Goal: Navigation & Orientation: Find specific page/section

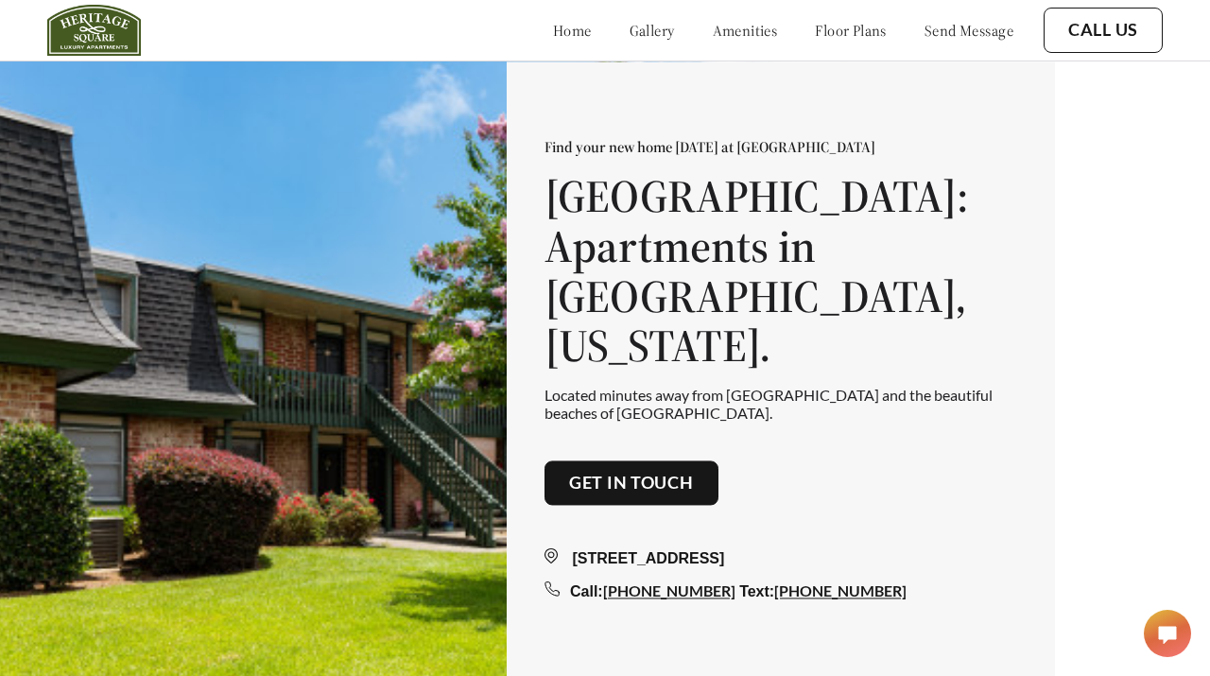
click at [840, 27] on link "floor plans" at bounding box center [851, 30] width 72 height 19
click at [630, 31] on link "gallery" at bounding box center [652, 30] width 45 height 19
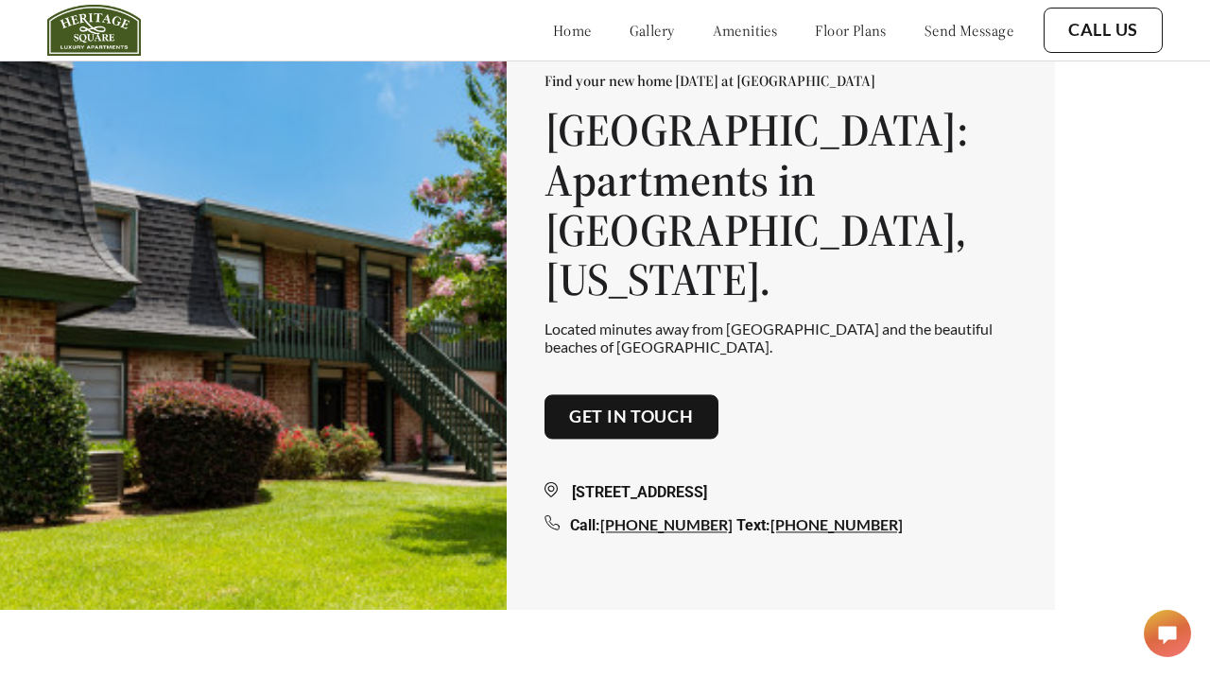
scroll to position [43, 0]
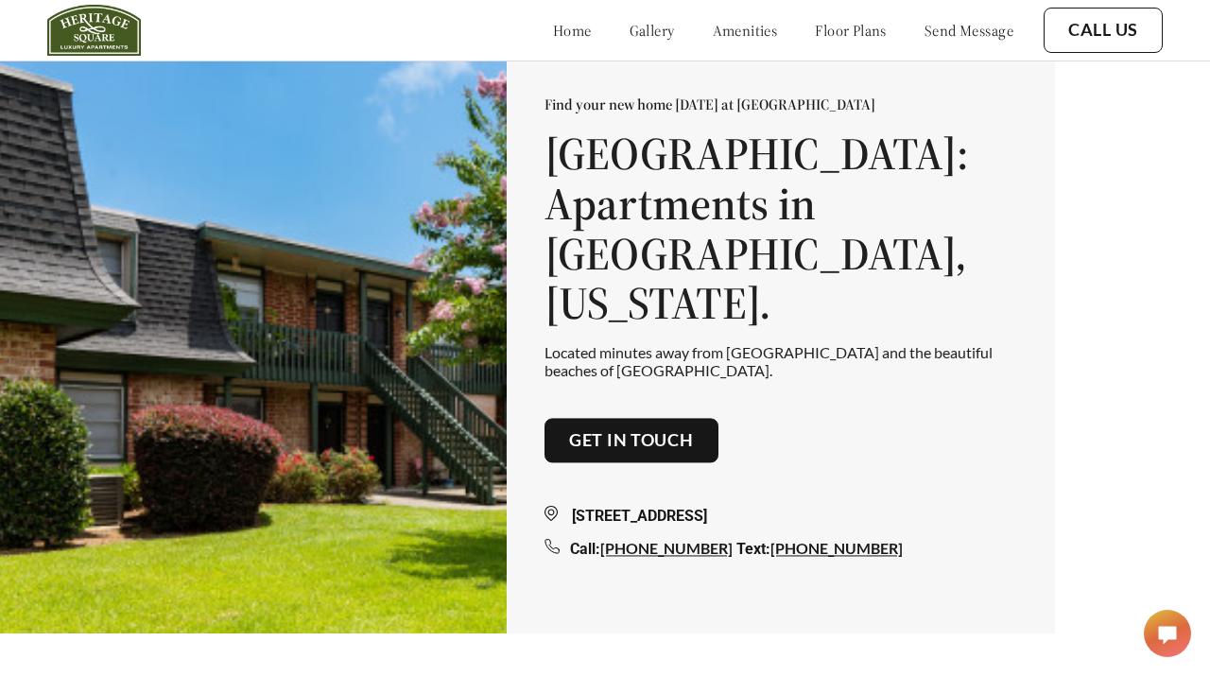
click at [833, 29] on link "floor plans" at bounding box center [851, 30] width 72 height 19
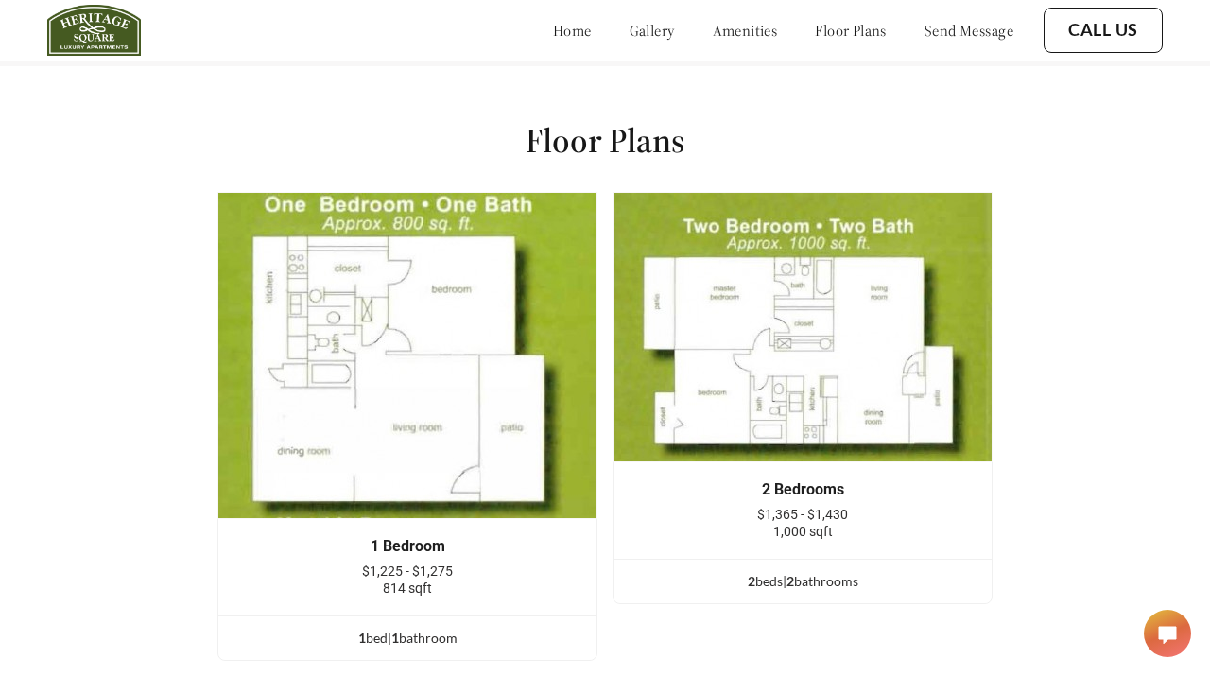
scroll to position [2401, 0]
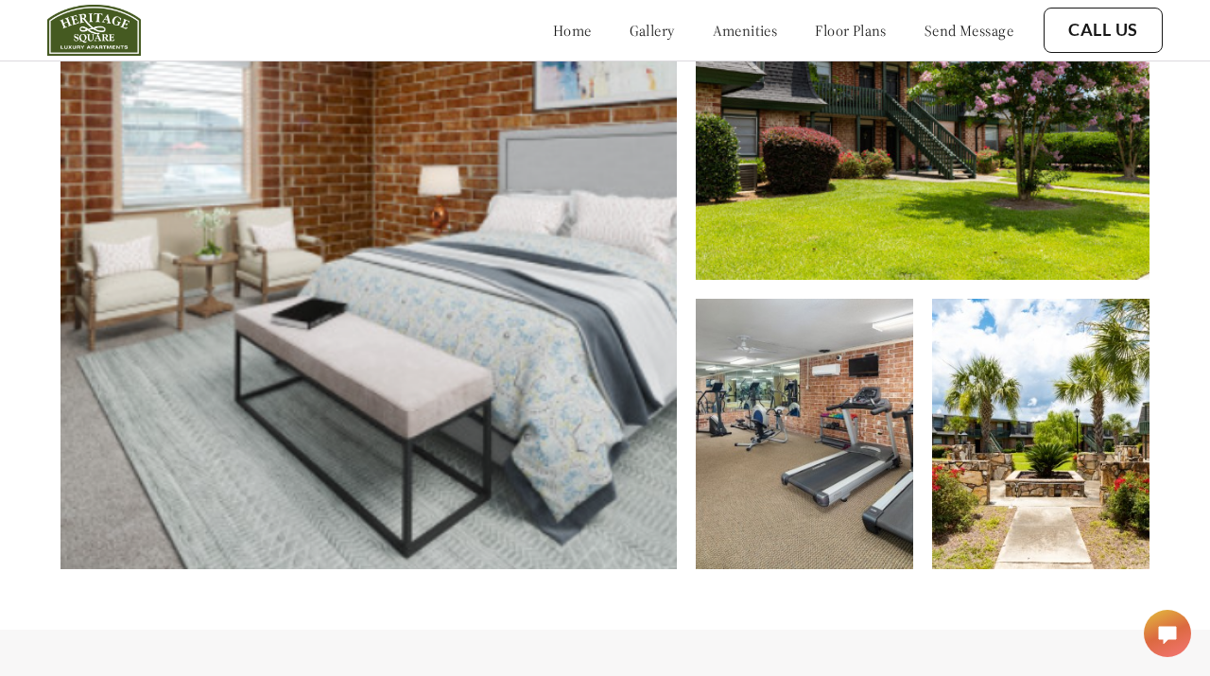
click at [630, 27] on link "gallery" at bounding box center [652, 30] width 45 height 19
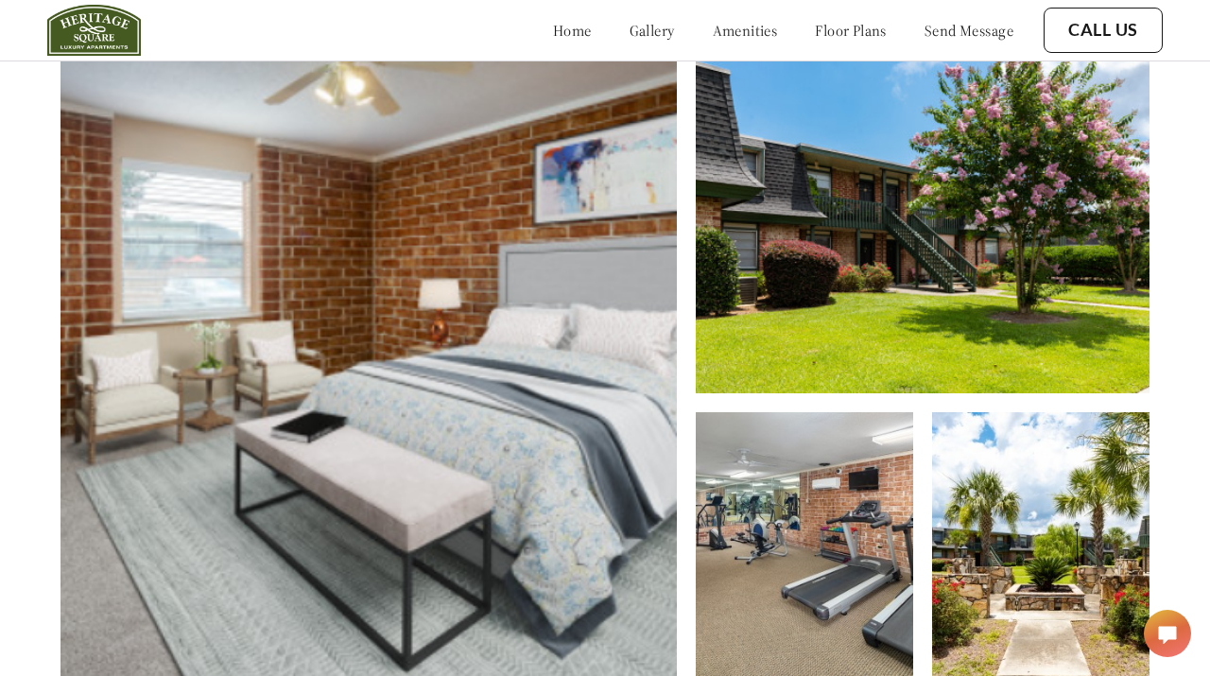
scroll to position [676, 0]
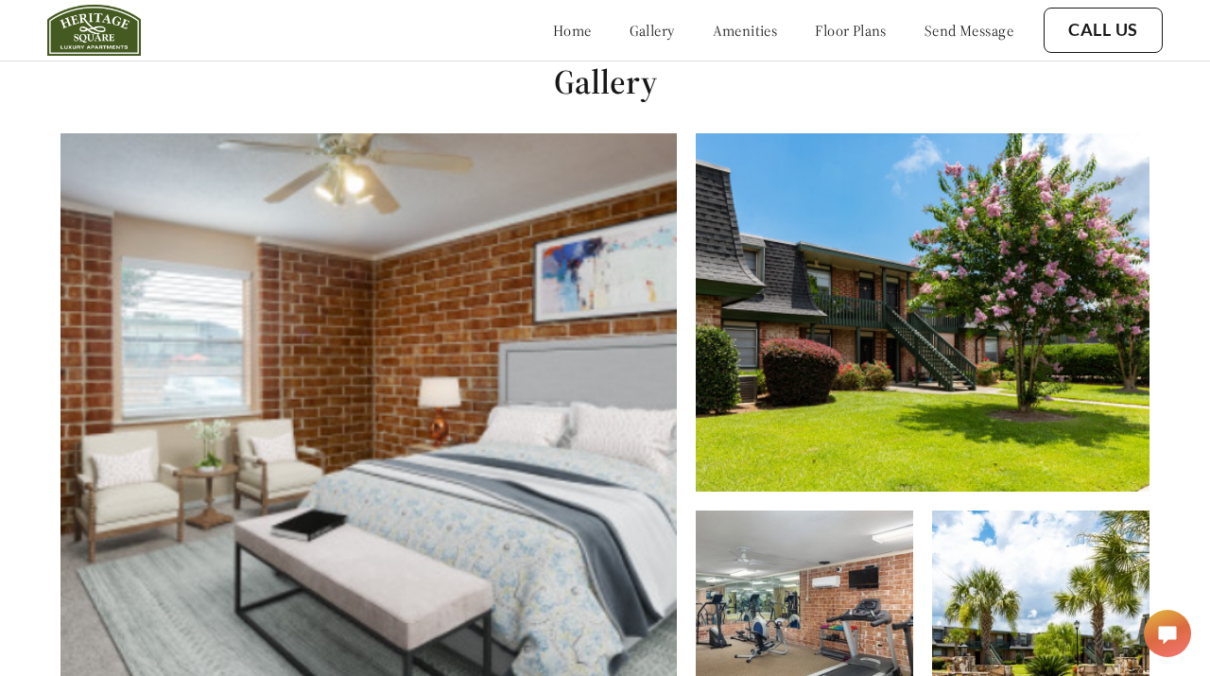
click at [553, 24] on link "home" at bounding box center [572, 30] width 39 height 19
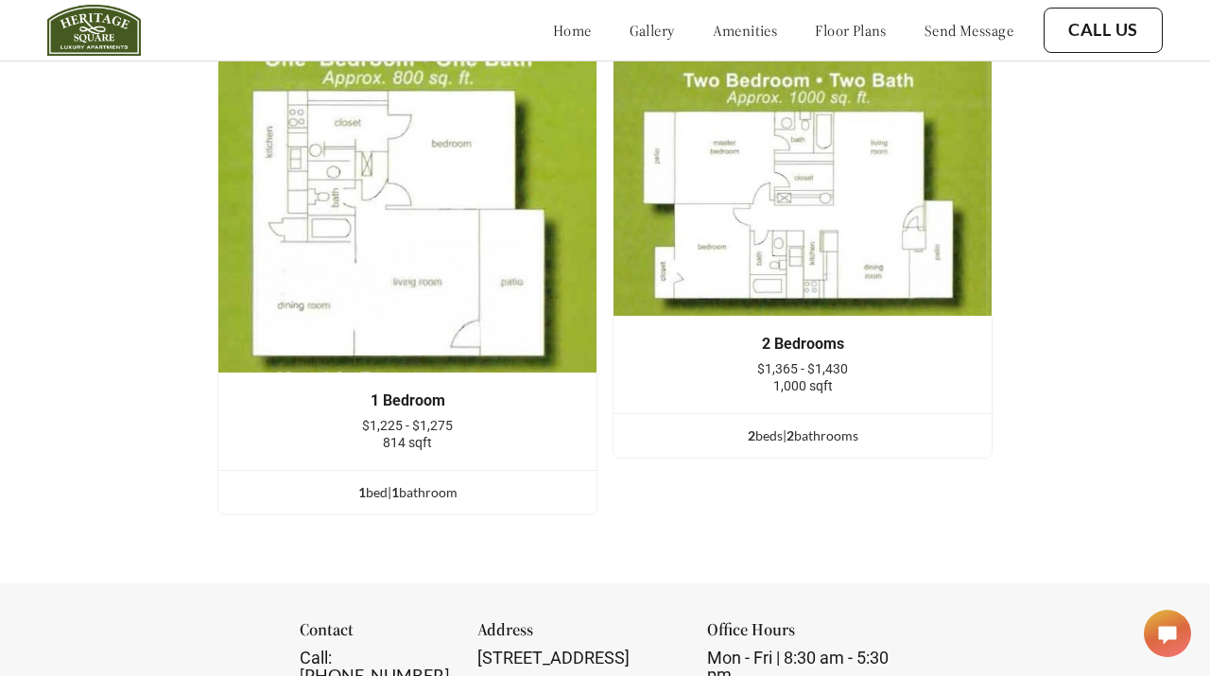
scroll to position [2483, 0]
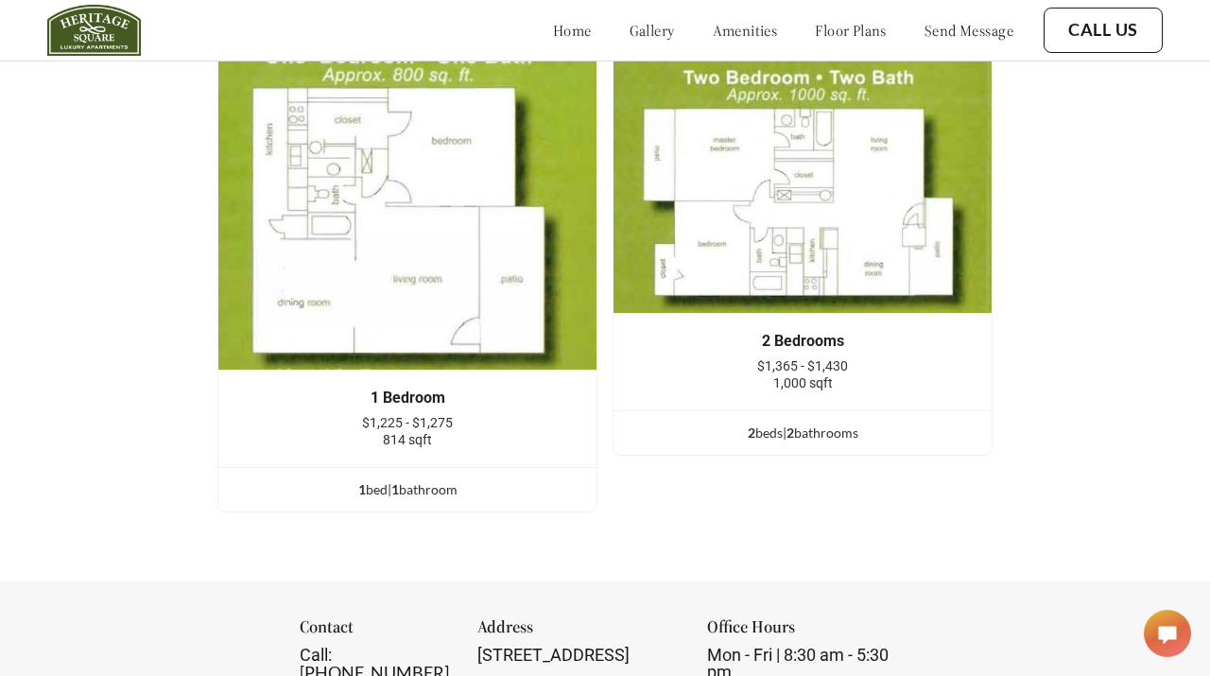
click at [853, 281] on img at bounding box center [802, 178] width 380 height 270
click at [797, 424] on div "2 bed s | 2 bathroom s" at bounding box center [802, 433] width 378 height 21
click at [760, 435] on div "2 bed s | 2 bathroom s" at bounding box center [802, 433] width 378 height 21
click at [759, 439] on div "2 bed s | 2 bathroom s" at bounding box center [802, 433] width 378 height 21
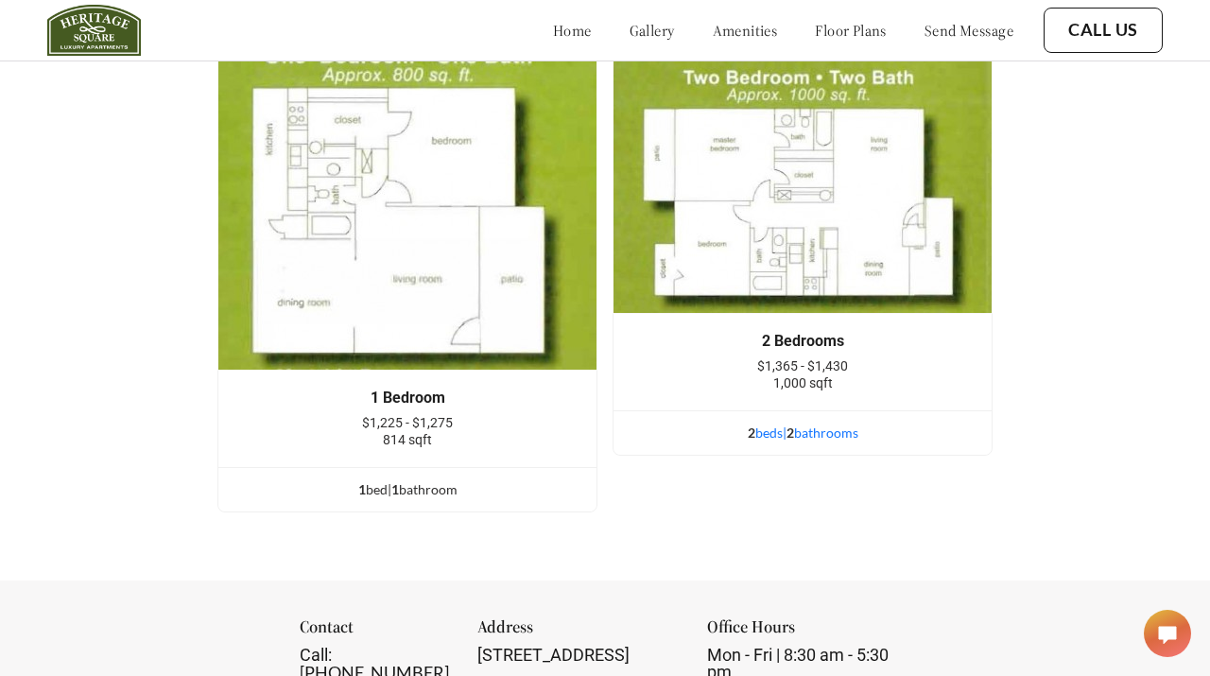
click at [830, 434] on div "2 bed s | 2 bathroom s" at bounding box center [802, 433] width 378 height 21
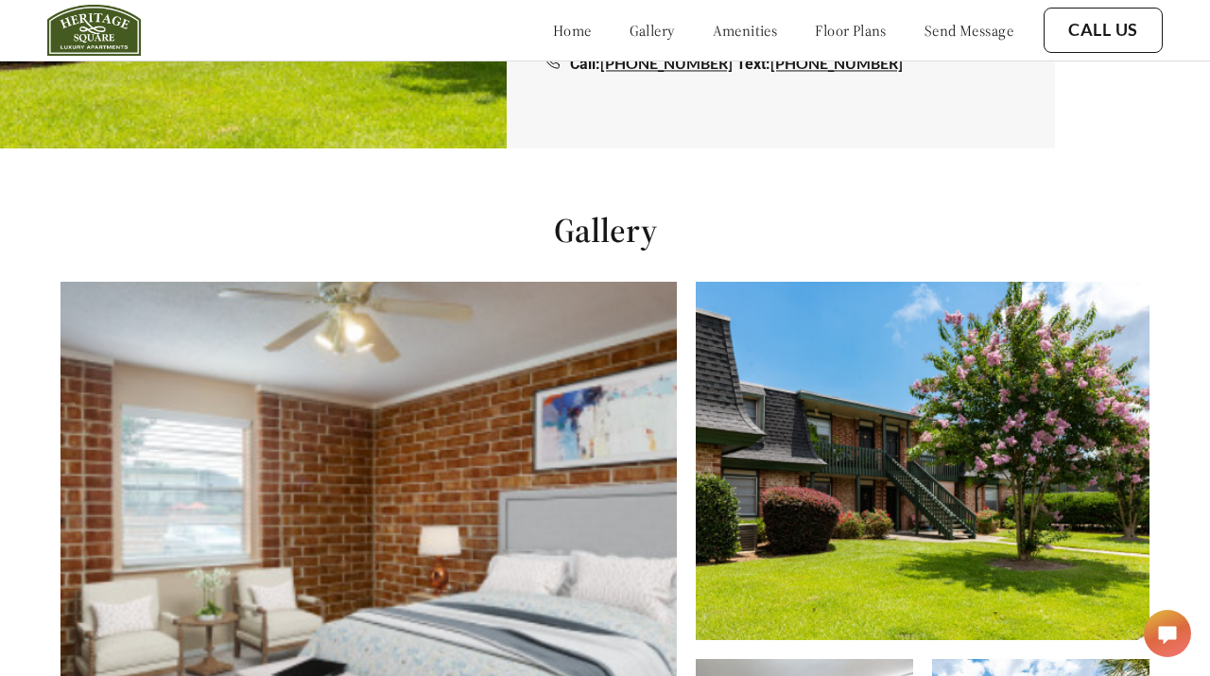
scroll to position [0, 0]
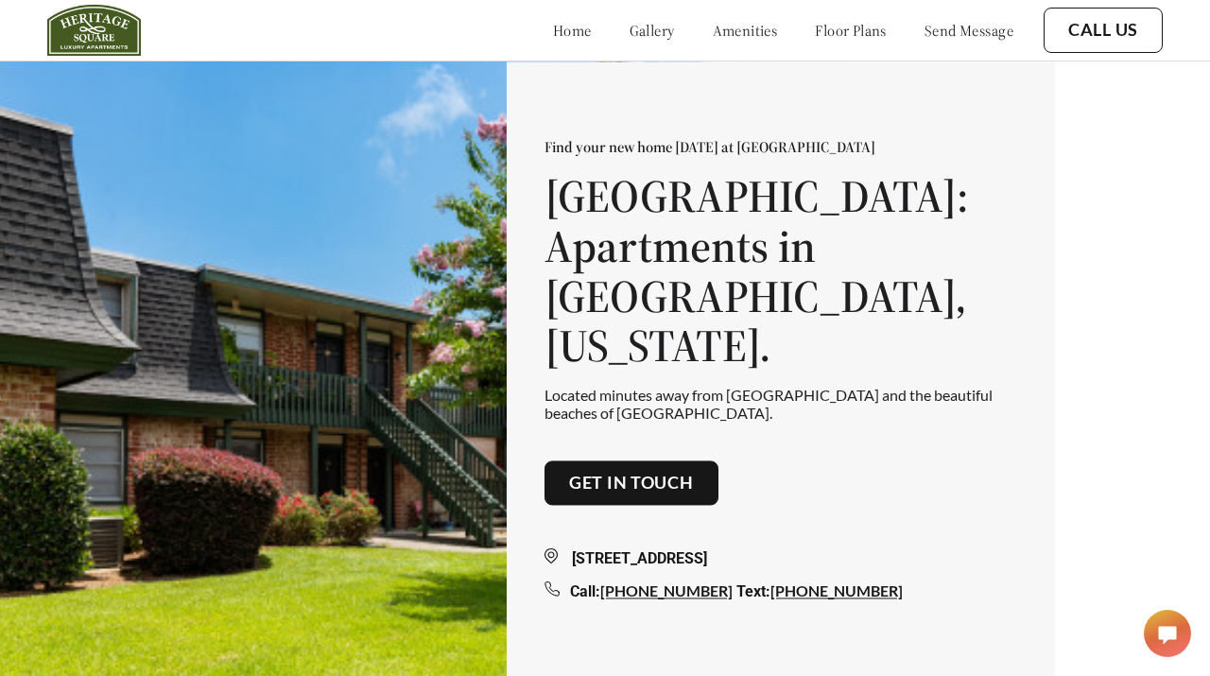
scroll to position [34, 0]
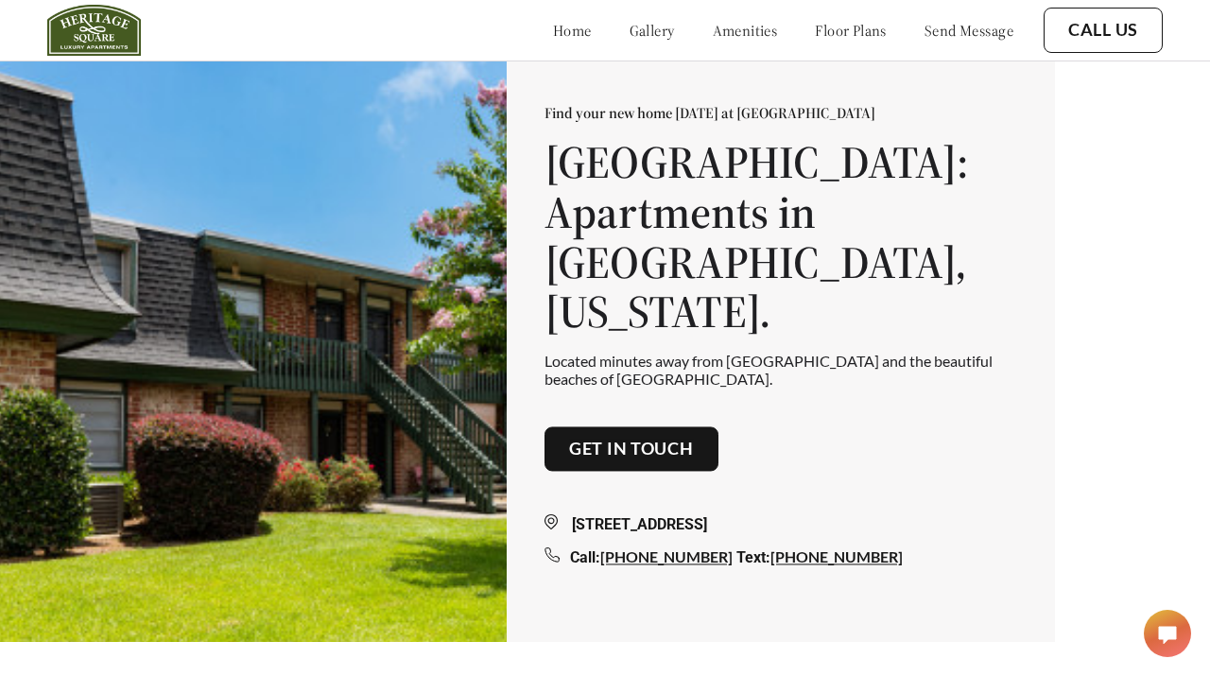
scroll to position [43, 0]
